Goal: Transaction & Acquisition: Purchase product/service

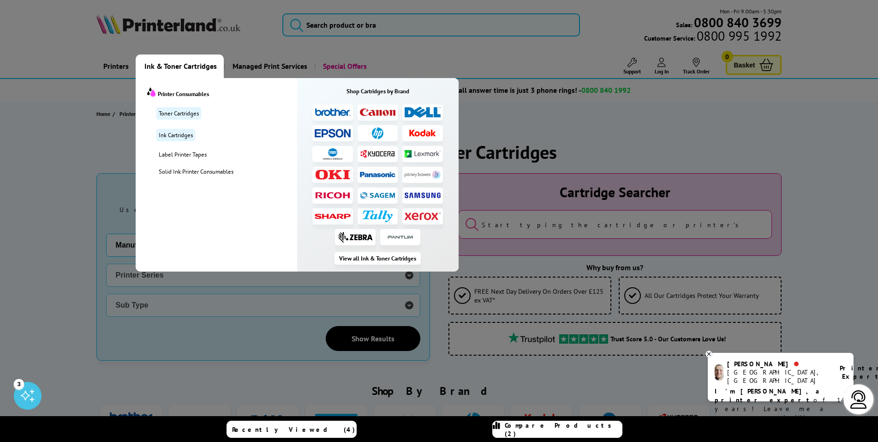
click at [337, 130] on img at bounding box center [333, 133] width 36 height 9
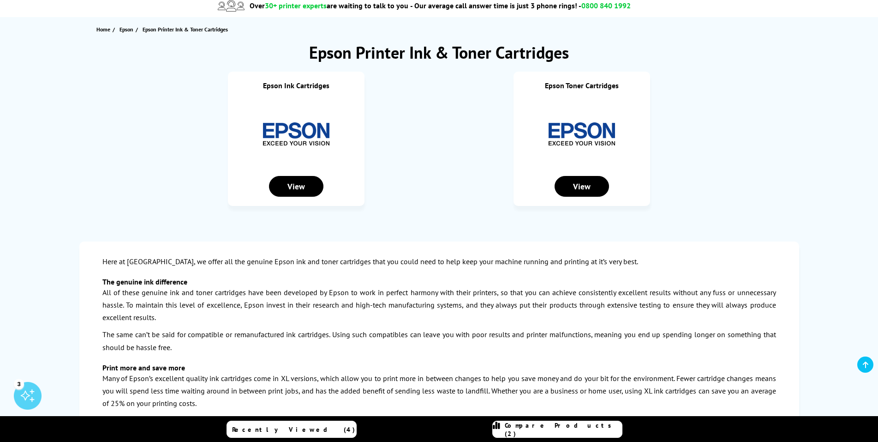
scroll to position [92, 0]
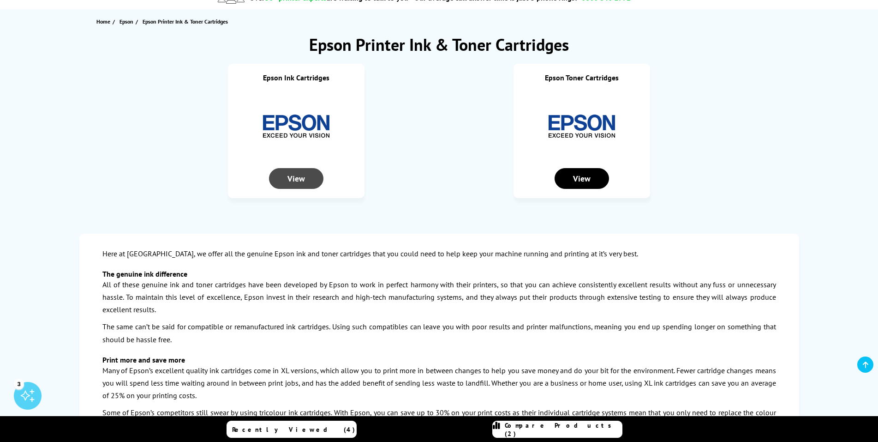
click at [307, 177] on div "View" at bounding box center [296, 178] width 54 height 21
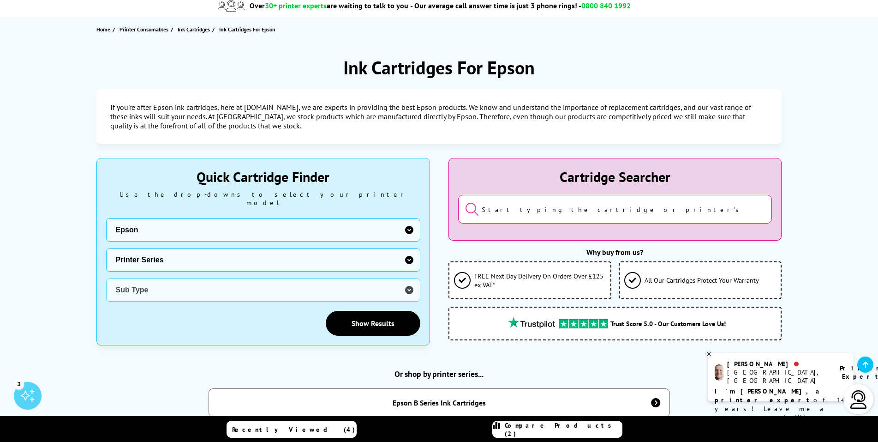
scroll to position [138, 0]
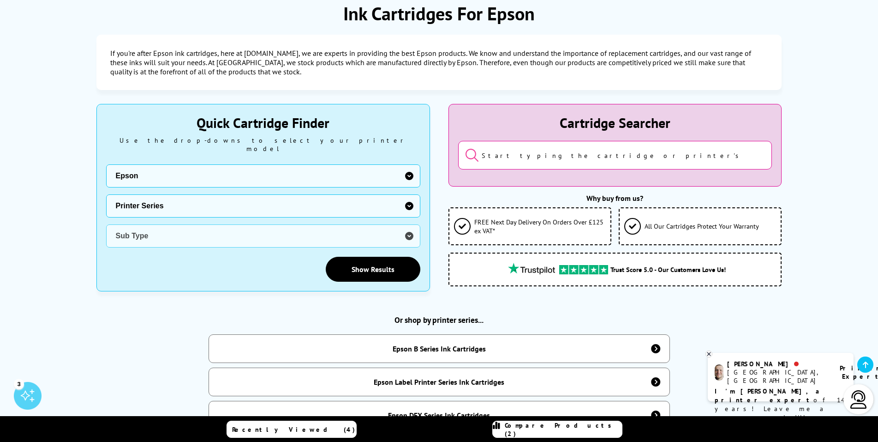
click at [380, 197] on select "Printer Series B Series DFX Series DLQ Series EcoTank Series Ink Bottles Expres…" at bounding box center [263, 205] width 314 height 23
select select "32946"
click at [106, 194] on select "Printer Series B Series DFX Series DLQ Series EcoTank Series Ink Bottles Expres…" at bounding box center [263, 205] width 314 height 23
click at [380, 225] on select "Sub Type Epson EcoTank ET-14000 Colour Printer Ink Bottles Epson EcoTank ET-141…" at bounding box center [263, 235] width 314 height 23
select select "38244"
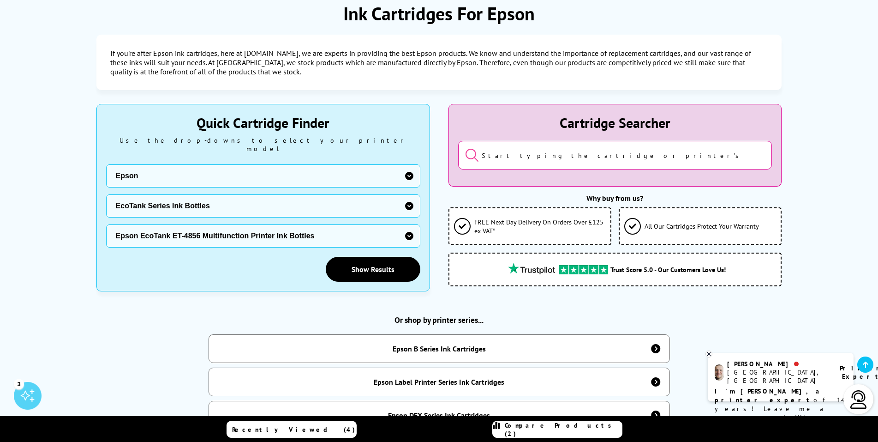
click at [106, 224] on select "Sub Type Epson EcoTank ET-14000 Colour Printer Ink Bottles Epson EcoTank ET-141…" at bounding box center [263, 235] width 314 height 23
click at [378, 258] on link "Show Results" at bounding box center [373, 269] width 95 height 25
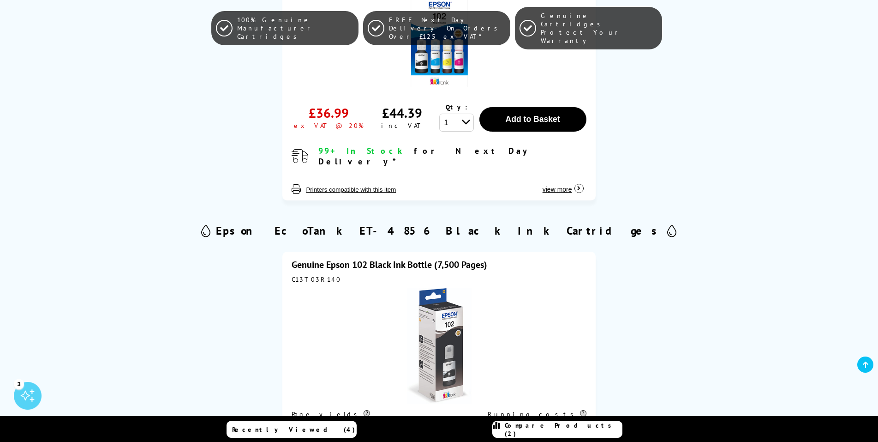
scroll to position [323, 0]
